Goal: Task Accomplishment & Management: Use online tool/utility

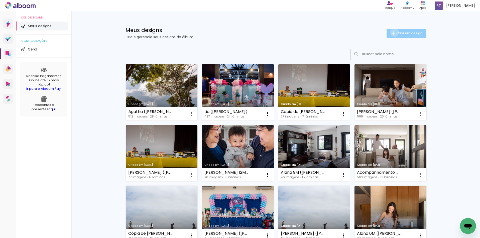
click at [391, 32] on iron-icon at bounding box center [393, 33] width 6 height 6
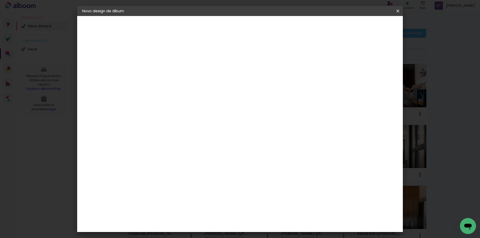
click at [164, 66] on input at bounding box center [164, 67] width 0 height 8
click at [164, 65] on input at bounding box center [164, 67] width 0 height 8
type input "[PERSON_NAME] ([PERSON_NAME])"
type paper-input "[PERSON_NAME] ([PERSON_NAME])"
click at [0, 0] on slot "Avançar" at bounding box center [0, 0] width 0 height 0
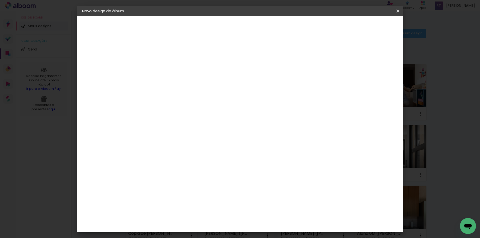
click at [0, 0] on slot "Tamanho Livre" at bounding box center [0, 0] width 0 height 0
click at [265, 18] on header "Fornecedor Escolha um fornecedor ou avance com o tamanho livre. Voltar Avançar" at bounding box center [203, 31] width 123 height 30
click at [0, 0] on slot "Avançar" at bounding box center [0, 0] width 0 height 0
drag, startPoint x: 151, startPoint y: 142, endPoint x: 146, endPoint y: 141, distance: 4.6
click at [146, 141] on input "30" at bounding box center [148, 142] width 13 height 8
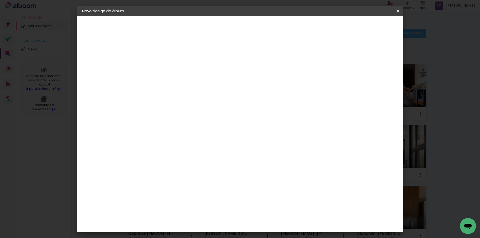
type input "20"
type paper-input "20"
drag, startPoint x: 270, startPoint y: 174, endPoint x: 267, endPoint y: 174, distance: 3.0
click at [267, 174] on input "60" at bounding box center [267, 176] width 13 height 8
type input "40"
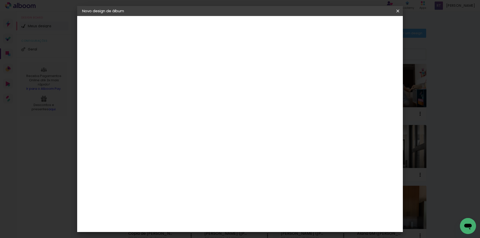
type paper-input "40"
click at [366, 27] on span "Iniciar design" at bounding box center [354, 27] width 23 height 4
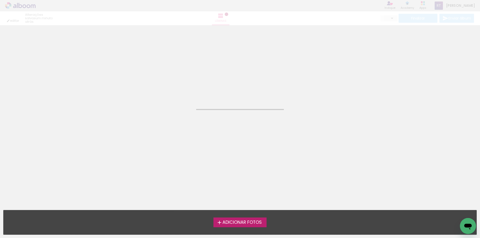
click at [236, 224] on span "Adicionar Fotos" at bounding box center [241, 223] width 39 height 5
click at [0, 0] on input "file" at bounding box center [0, 0] width 0 height 0
